Goal: Find contact information: Find contact information

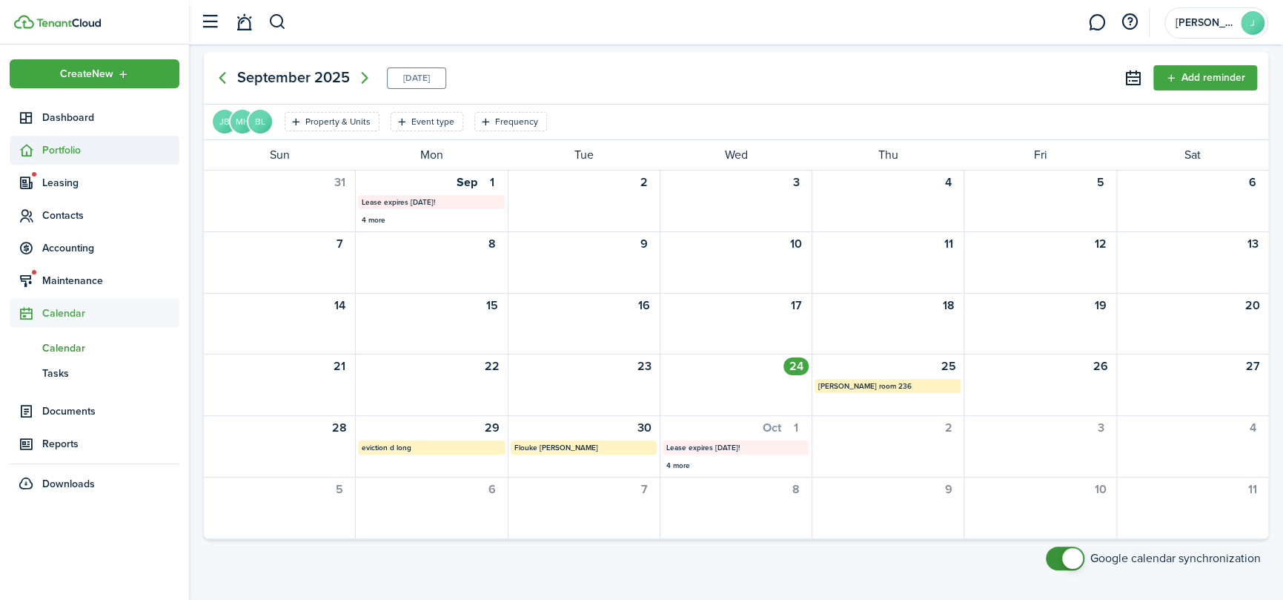
click at [63, 150] on span "Portfolio" at bounding box center [110, 150] width 137 height 16
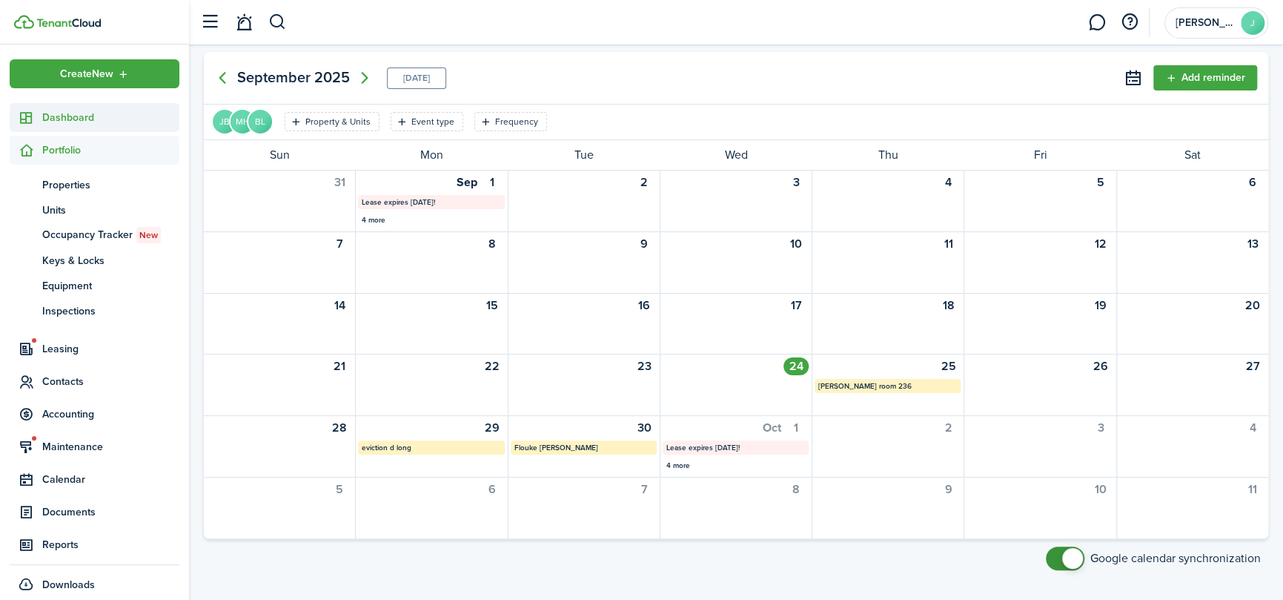
click at [64, 113] on span "Dashboard" at bounding box center [110, 118] width 137 height 16
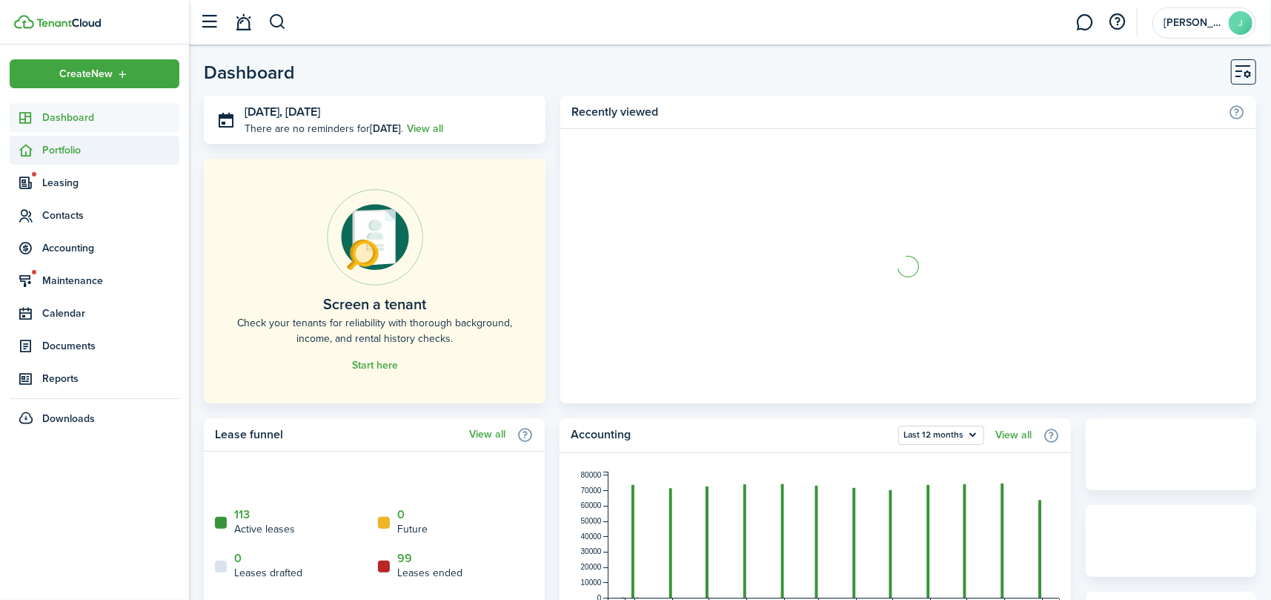
click at [62, 153] on span "Portfolio" at bounding box center [110, 150] width 137 height 16
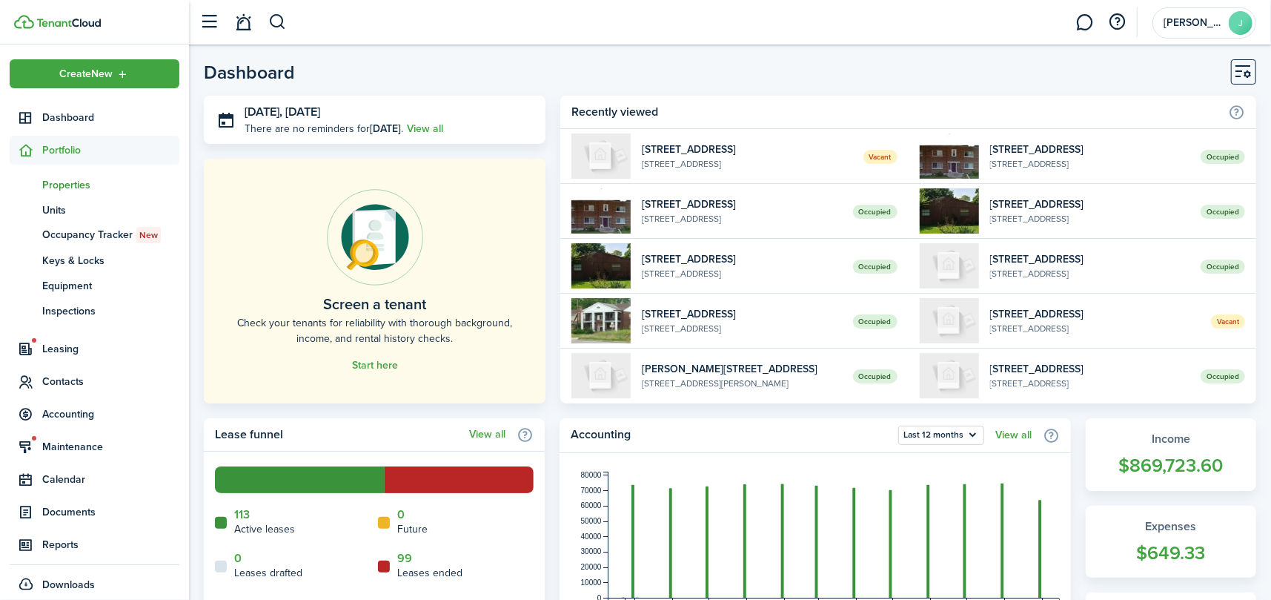
click at [70, 186] on span "Properties" at bounding box center [110, 185] width 137 height 16
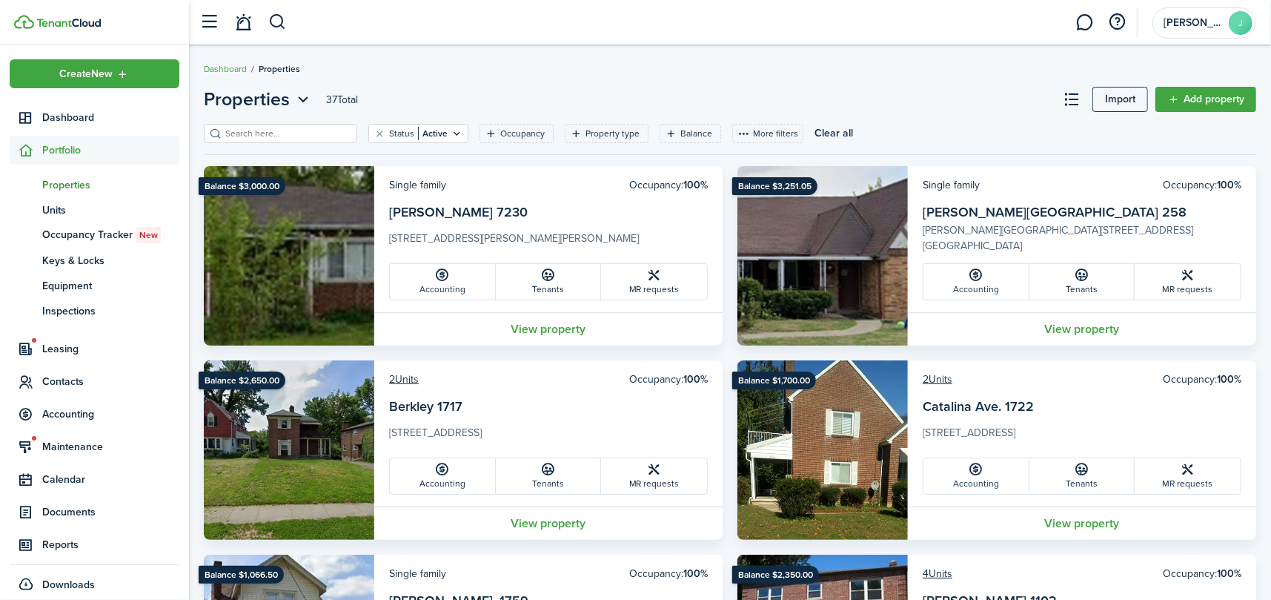
click at [266, 129] on input "search" at bounding box center [287, 134] width 130 height 14
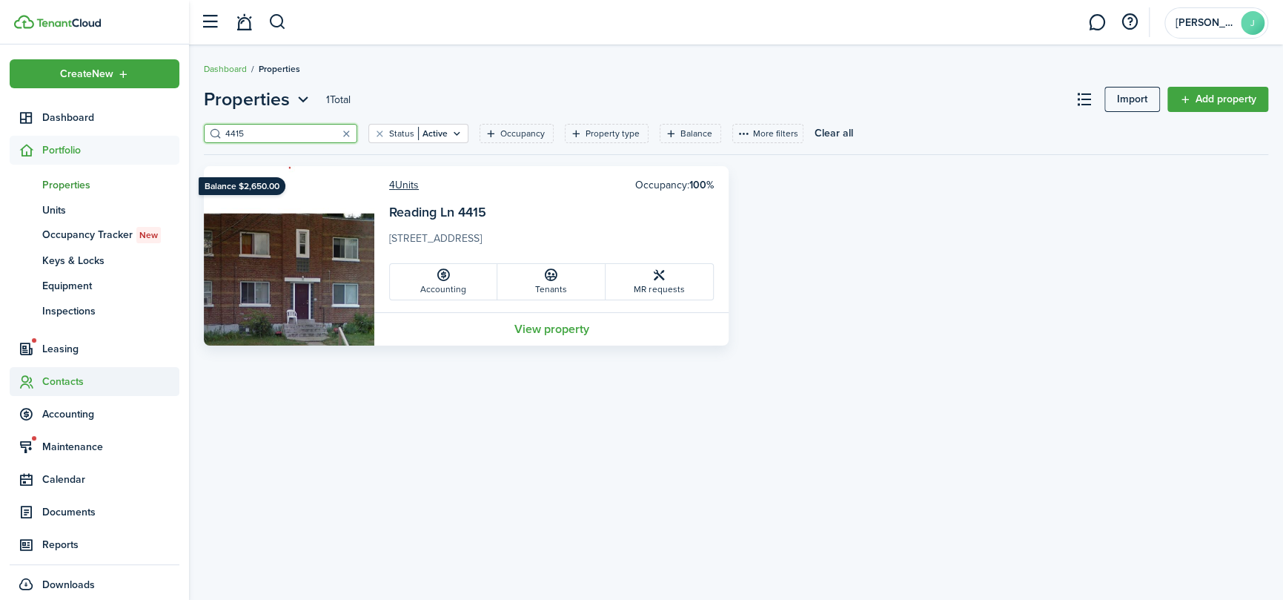
type input "4415"
click at [64, 371] on span "Contacts" at bounding box center [95, 381] width 170 height 29
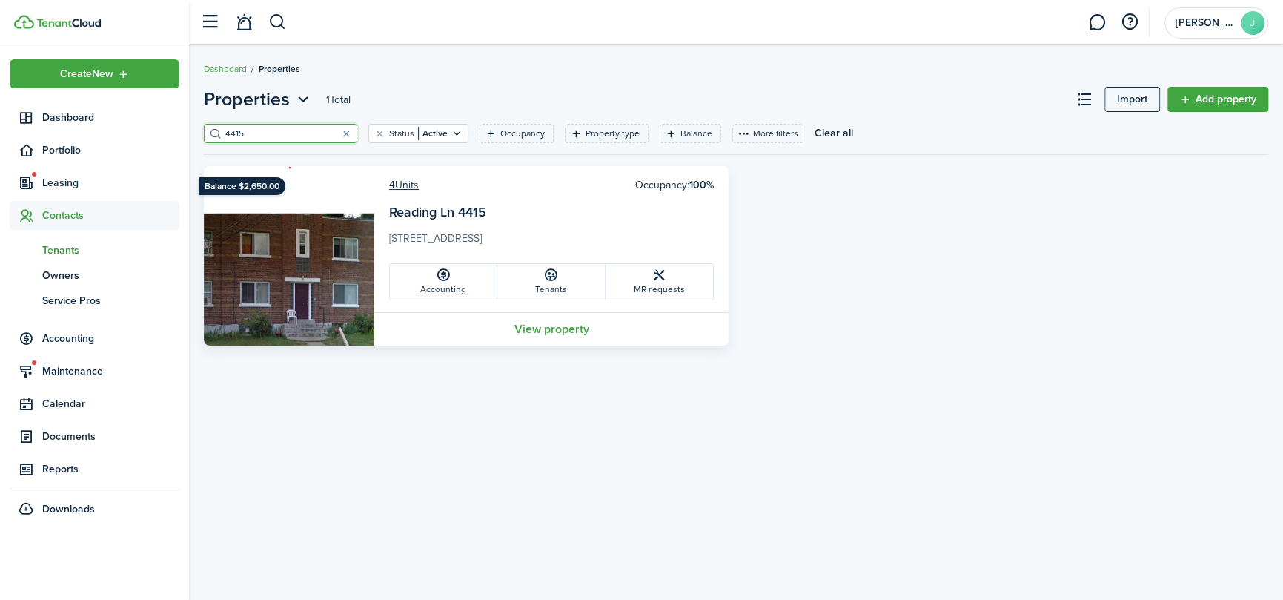
click at [57, 247] on span "Tenants" at bounding box center [110, 250] width 137 height 16
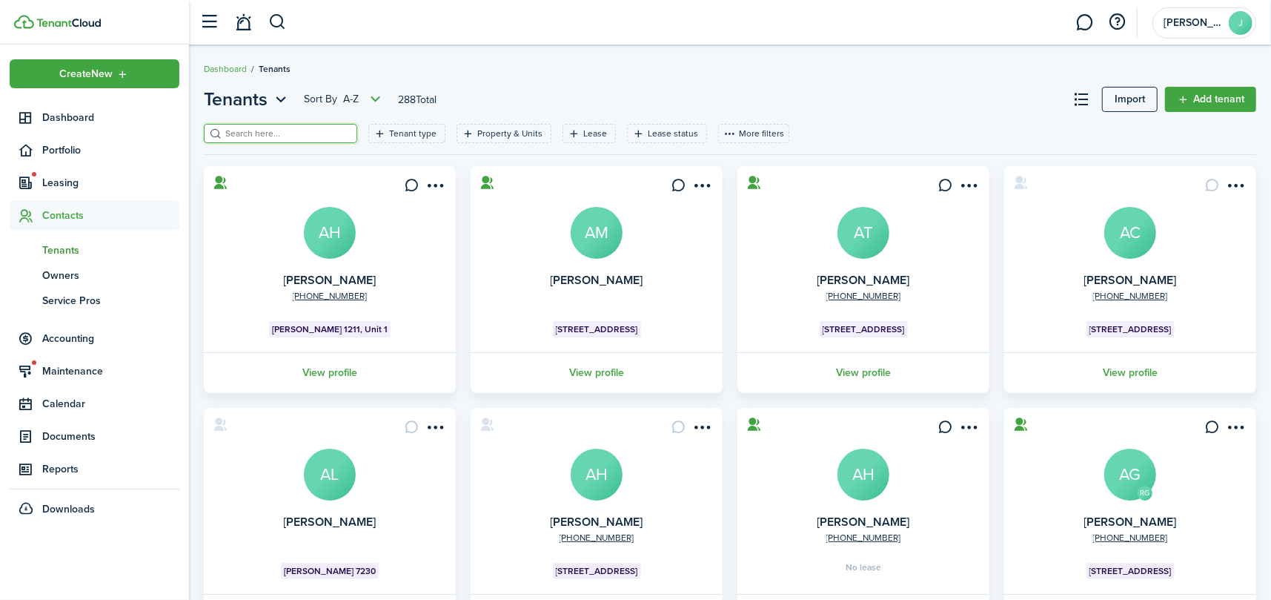
click at [282, 127] on input "search" at bounding box center [287, 134] width 130 height 14
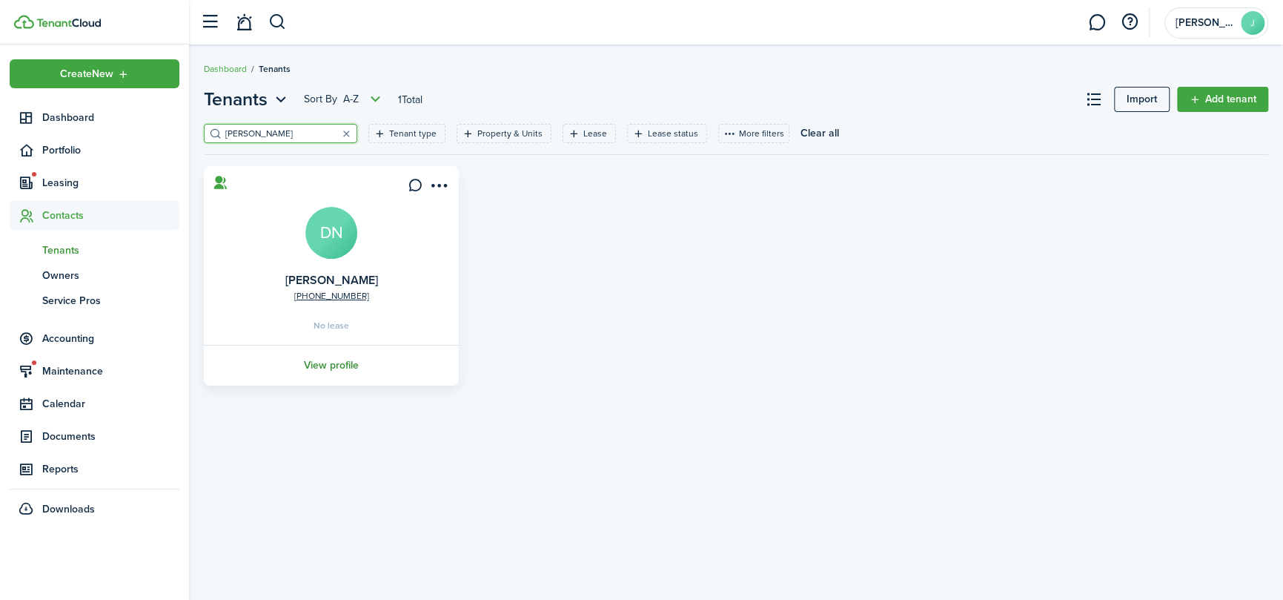
type input "[PERSON_NAME]"
click at [322, 365] on link "View profile" at bounding box center [331, 365] width 259 height 41
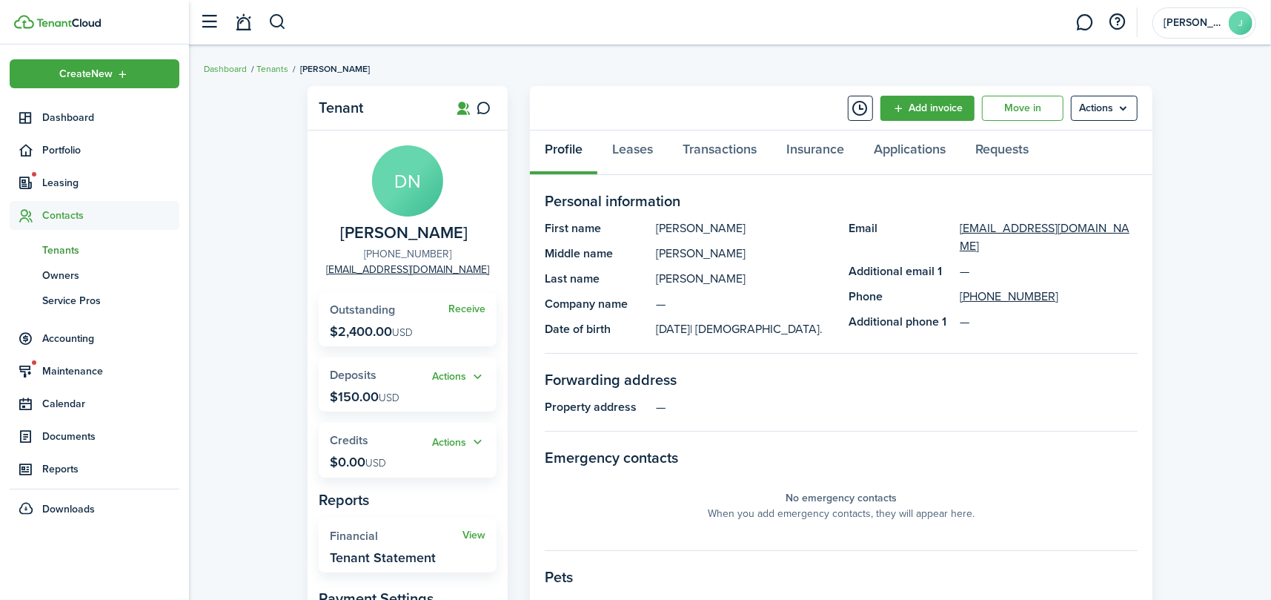
drag, startPoint x: 449, startPoint y: 249, endPoint x: 380, endPoint y: 252, distance: 69.0
click at [380, 252] on panel-main-group "DN [PERSON_NAME] [PHONE_NUMBER] [EMAIL_ADDRESS][DOMAIN_NAME]" at bounding box center [408, 211] width 178 height 132
copy link "[PHONE_NUMBER]"
click at [731, 143] on link "Transactions" at bounding box center [720, 152] width 104 height 44
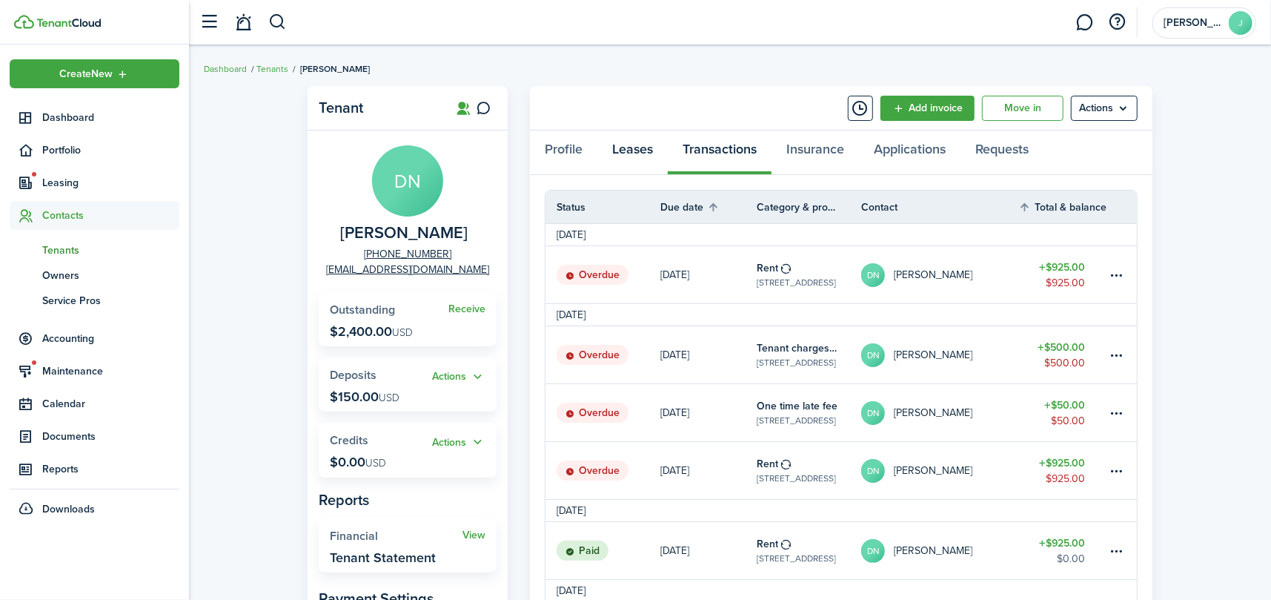
click at [637, 150] on link "Leases" at bounding box center [632, 152] width 70 height 44
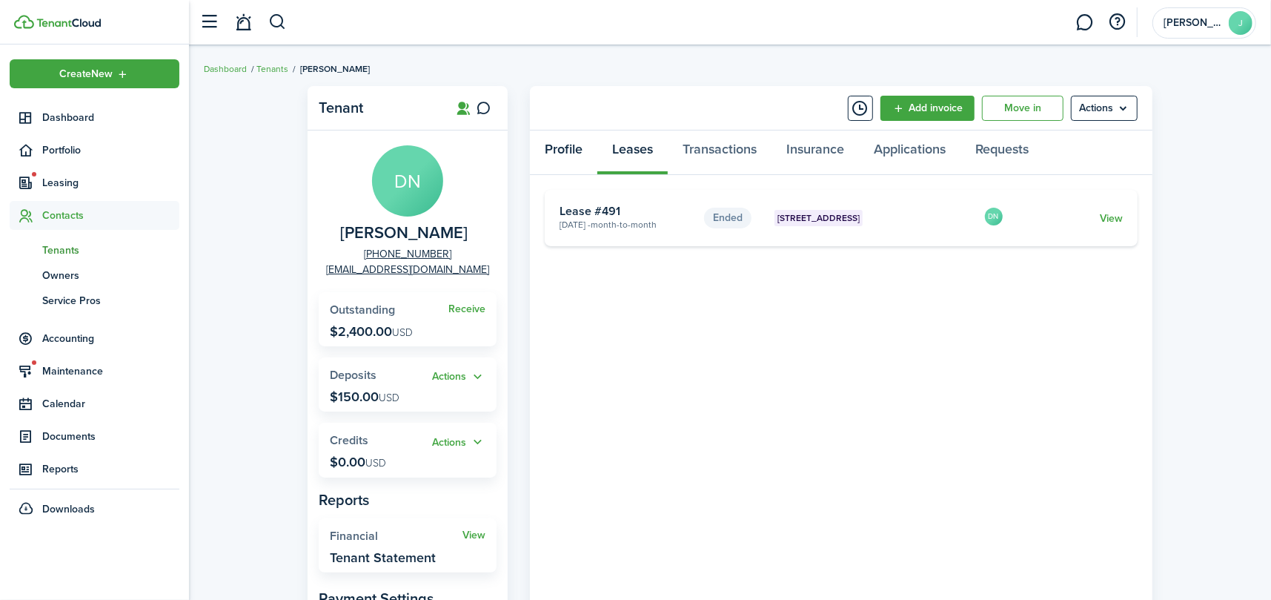
click at [559, 153] on link "Profile" at bounding box center [563, 152] width 67 height 44
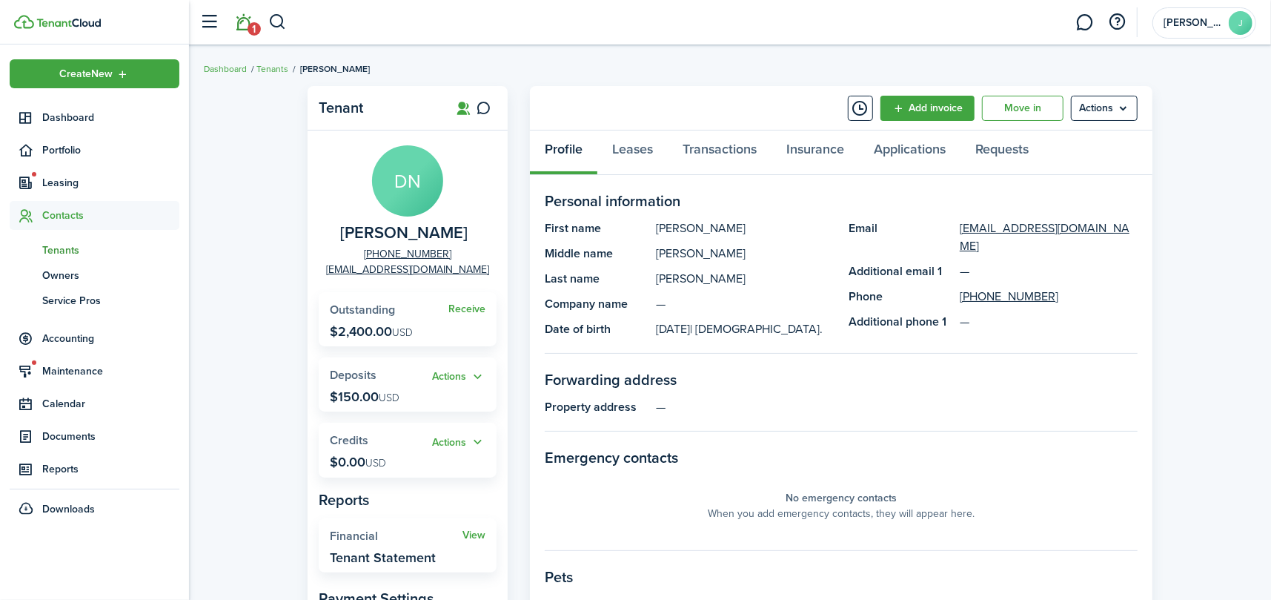
click at [249, 19] on link "1" at bounding box center [244, 23] width 28 height 38
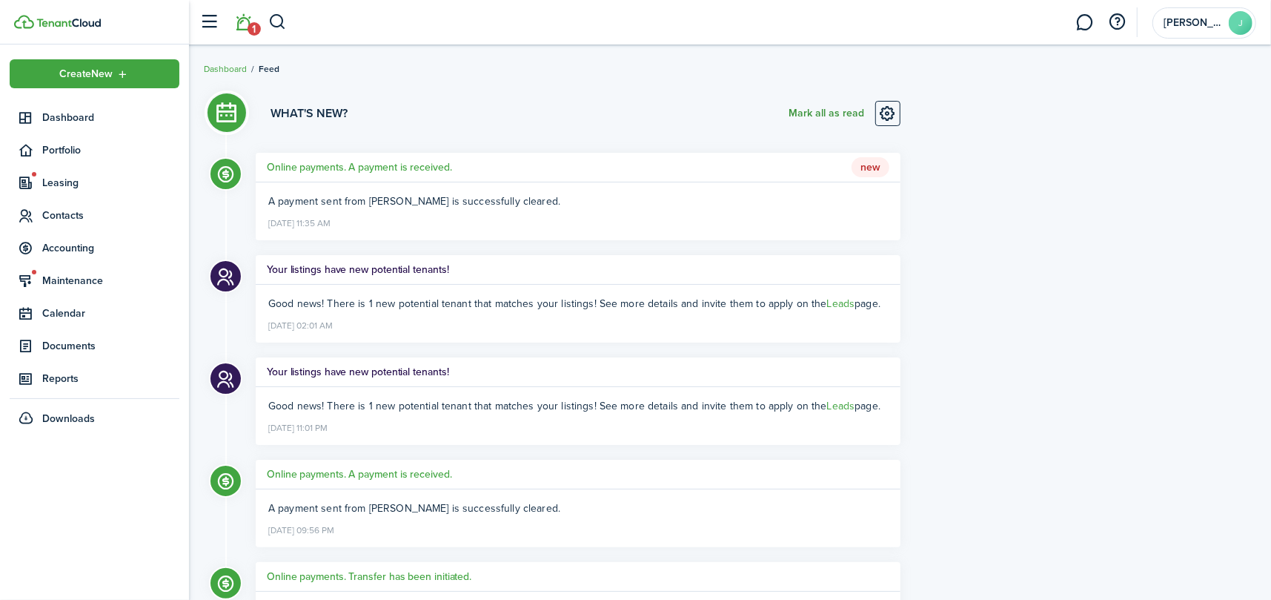
click at [837, 109] on button "Mark all as read" at bounding box center [827, 113] width 76 height 25
click at [40, 119] on sidebar-link-icon at bounding box center [26, 118] width 33 height 16
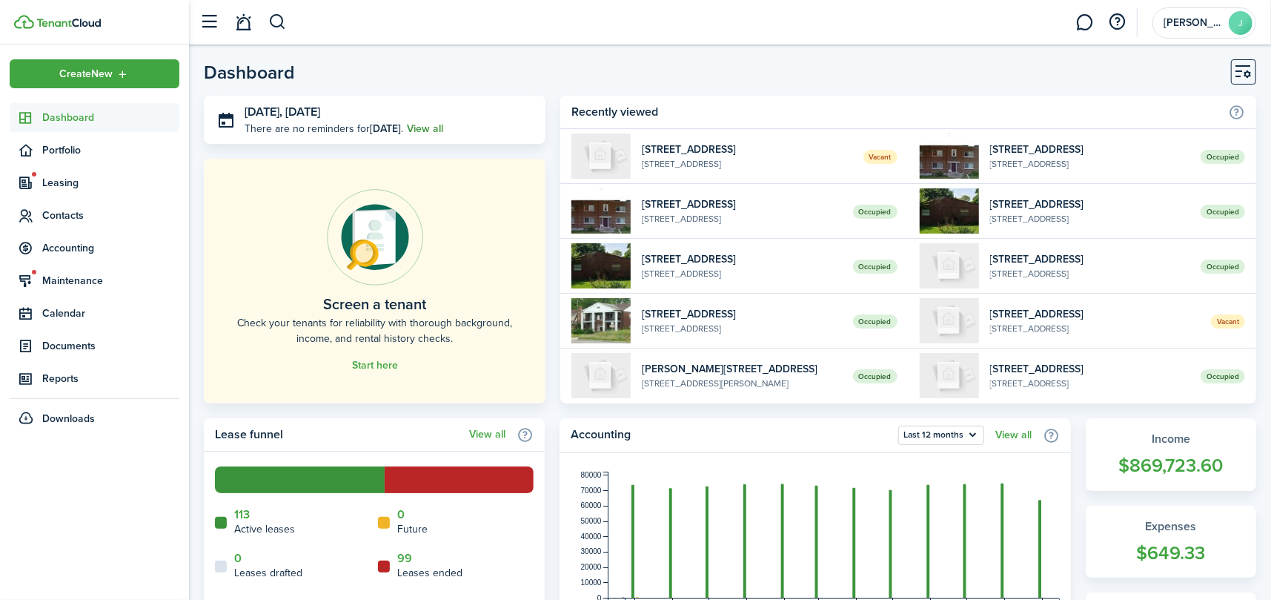
click at [428, 129] on link "View all" at bounding box center [425, 129] width 36 height 16
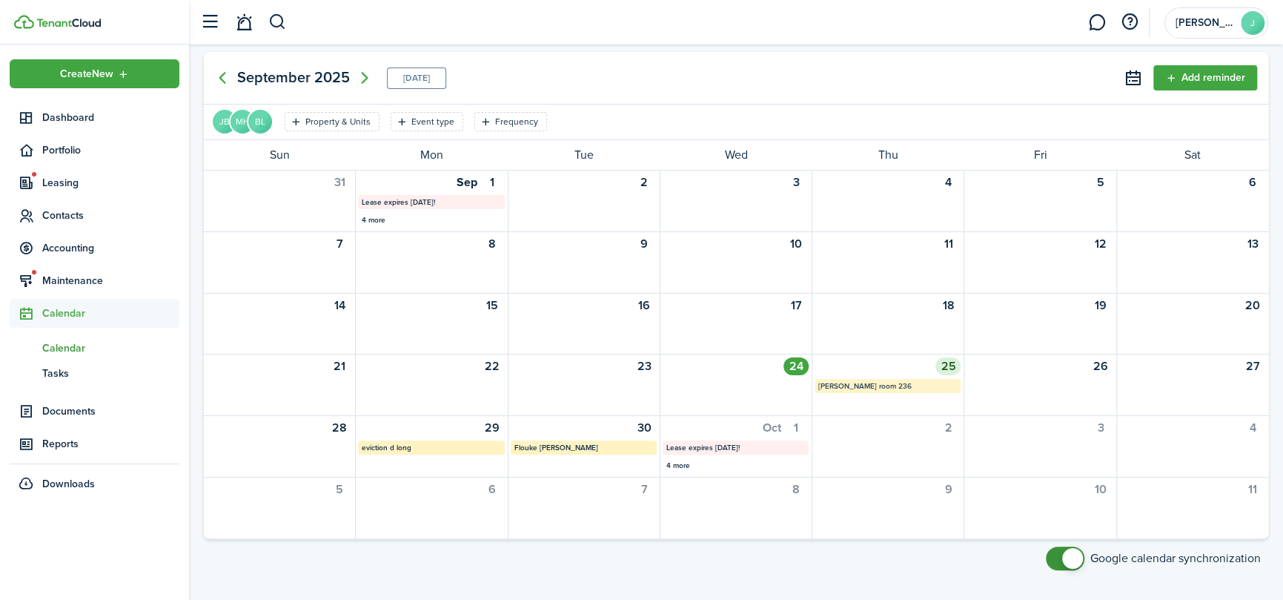
click at [854, 382] on mbsc-calendar-label "[PERSON_NAME] room 236" at bounding box center [888, 386] width 146 height 14
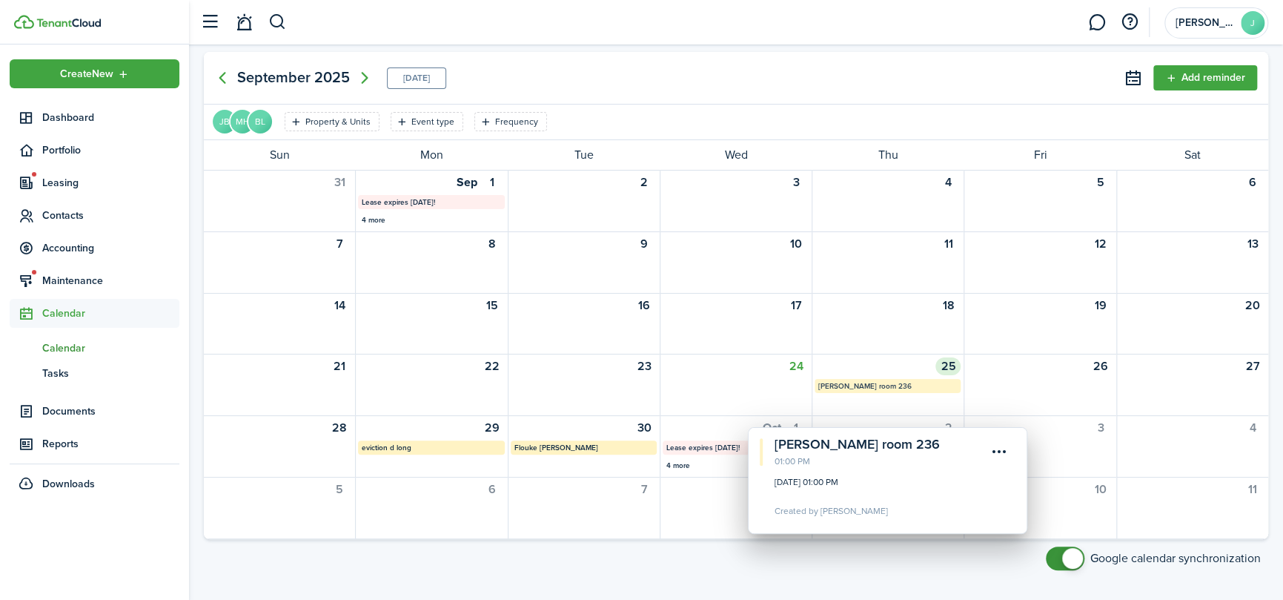
click at [859, 387] on mbsc-calendar-label "[PERSON_NAME] room 236" at bounding box center [888, 386] width 146 height 14
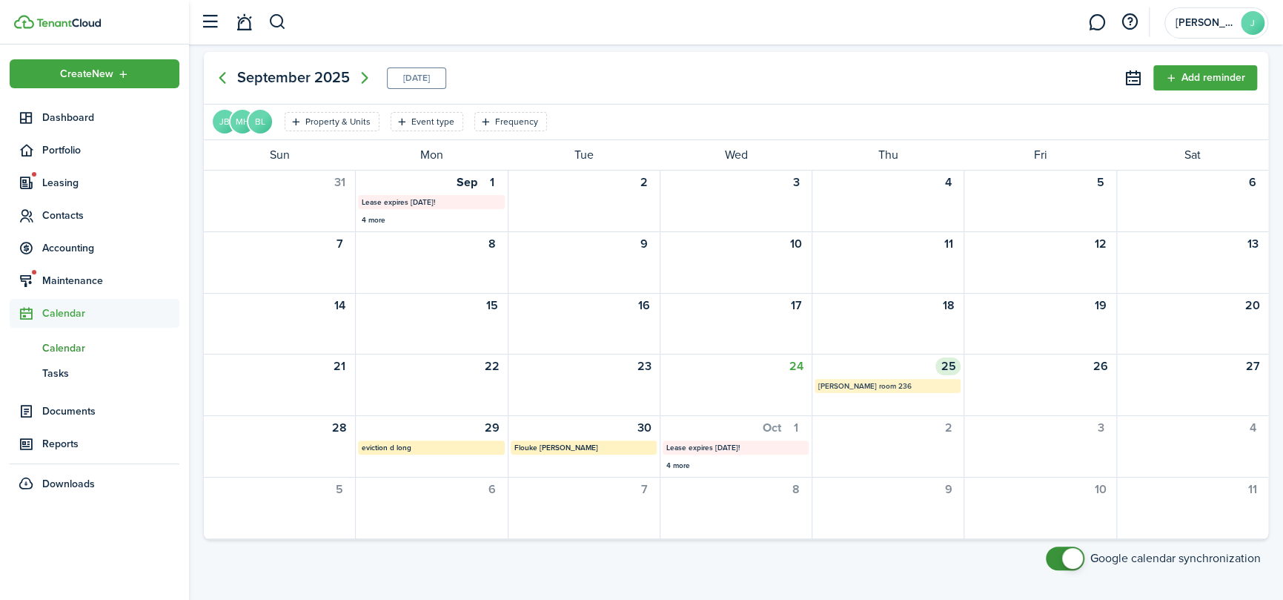
click at [859, 387] on mbsc-calendar-label "[PERSON_NAME] room 236" at bounding box center [888, 386] width 146 height 14
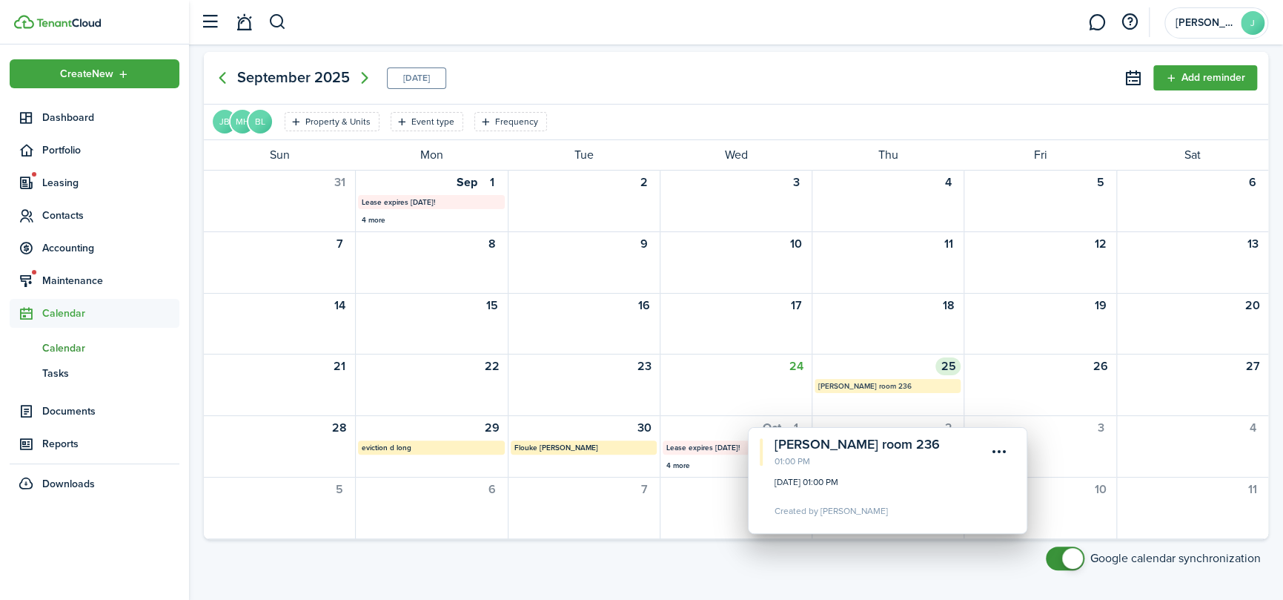
click at [859, 387] on mbsc-calendar-label "[PERSON_NAME] room 236" at bounding box center [888, 386] width 146 height 14
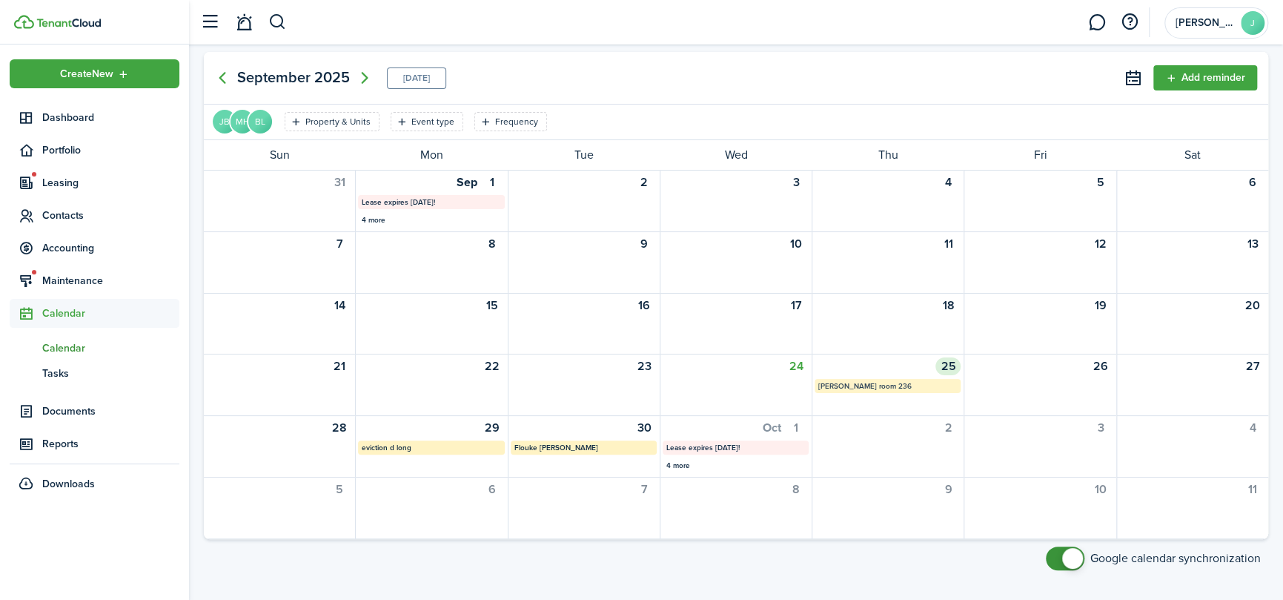
click at [880, 381] on mbsc-calendar-label "[PERSON_NAME] room 236" at bounding box center [888, 386] width 146 height 14
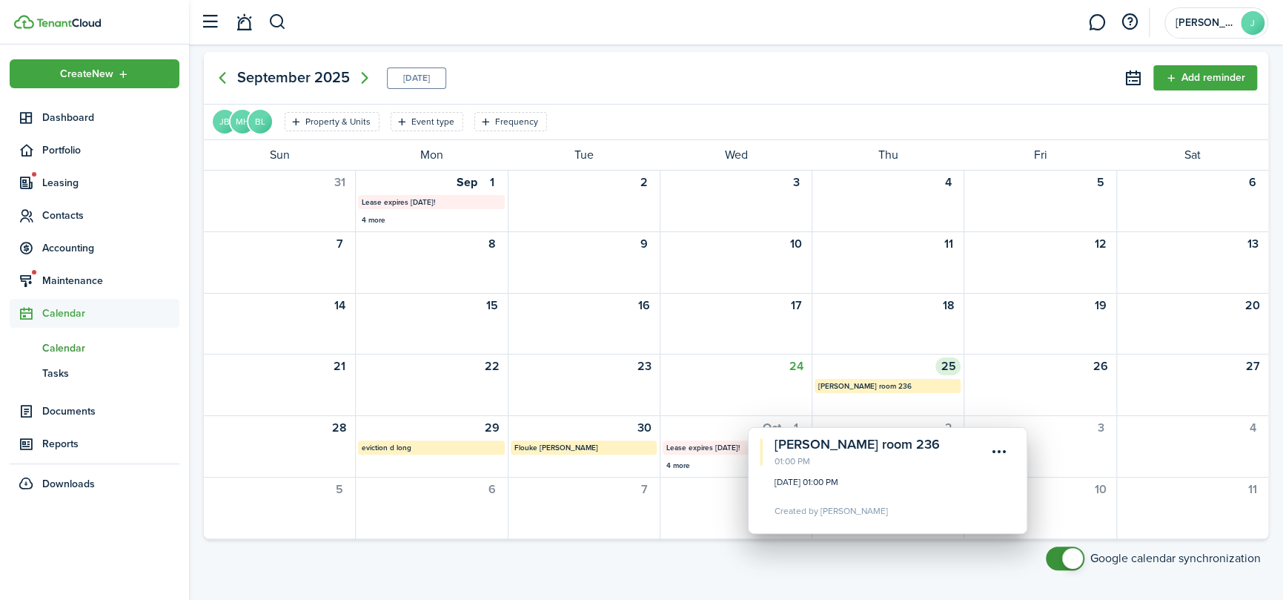
click at [879, 362] on div "25 [PERSON_NAME] room 236" at bounding box center [888, 384] width 152 height 61
